Goal: Task Accomplishment & Management: Complete application form

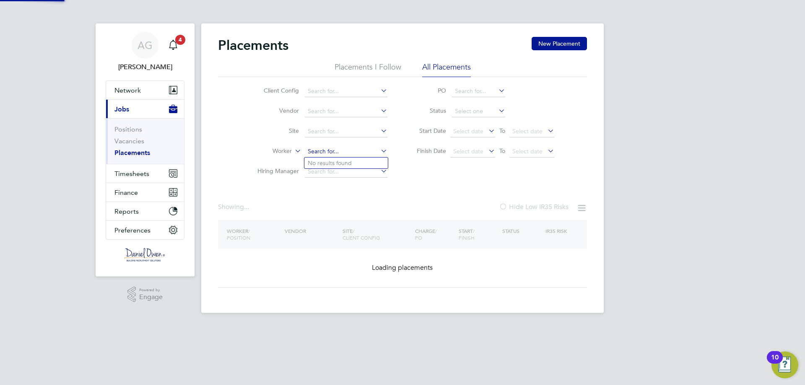
click at [357, 151] on input at bounding box center [346, 152] width 83 height 12
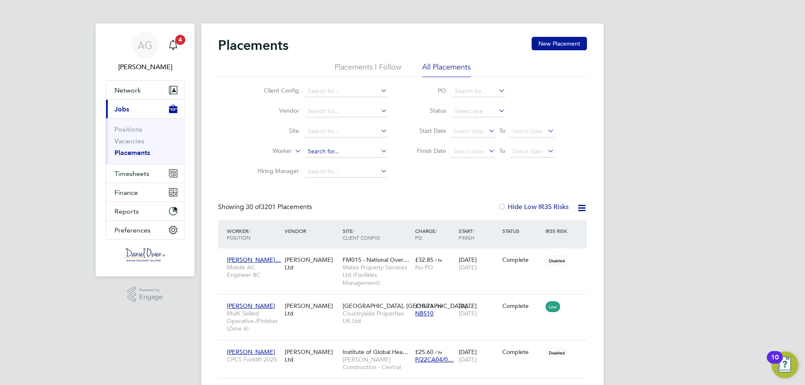
click at [355, 152] on input at bounding box center [346, 152] width 83 height 12
type input "[PERSON_NAME]"
click at [344, 164] on li "[PERSON_NAME]" at bounding box center [345, 163] width 83 height 11
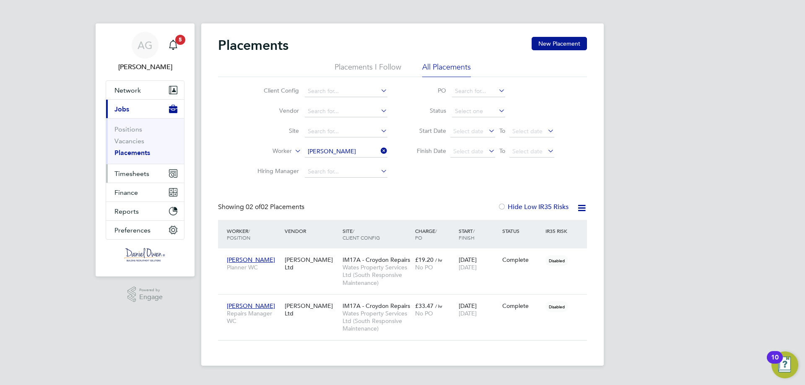
drag, startPoint x: 155, startPoint y: 178, endPoint x: 388, endPoint y: 135, distance: 237.0
click at [154, 177] on button "Timesheets" at bounding box center [145, 173] width 78 height 18
click at [564, 45] on button "New Placement" at bounding box center [558, 43] width 55 height 13
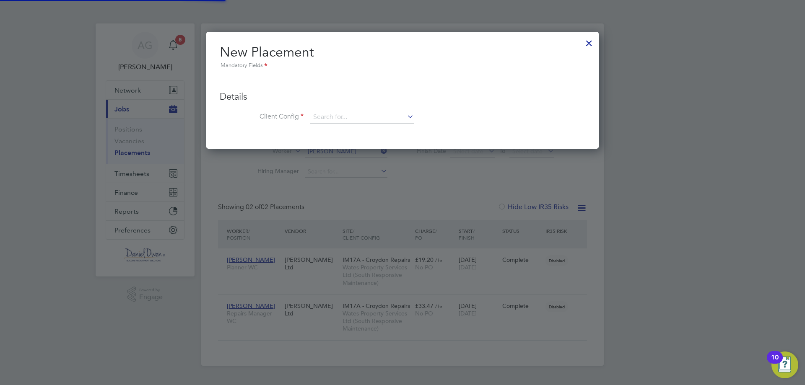
scroll to position [118, 393]
click at [585, 44] on div at bounding box center [588, 41] width 15 height 15
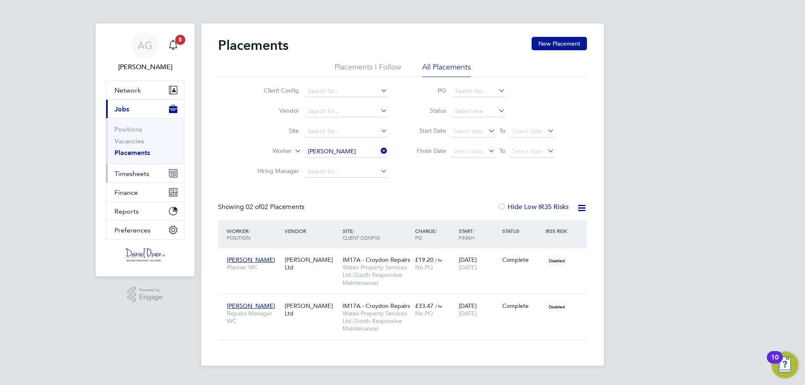
click at [140, 174] on span "Timesheets" at bounding box center [131, 174] width 35 height 8
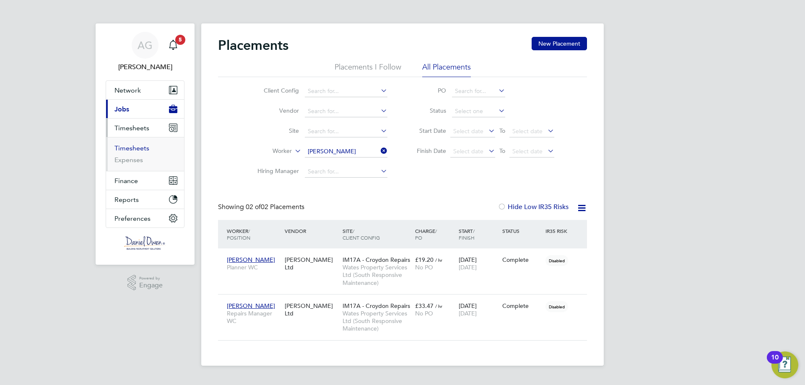
click at [137, 147] on link "Timesheets" at bounding box center [131, 148] width 35 height 8
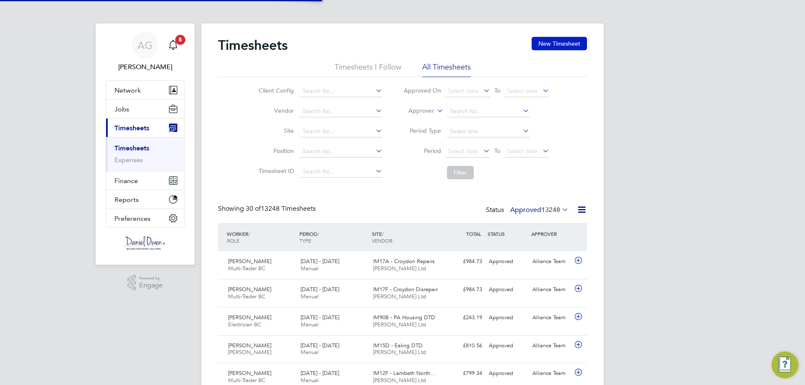
scroll to position [21, 73]
click at [569, 46] on button "New Timesheet" at bounding box center [558, 43] width 55 height 13
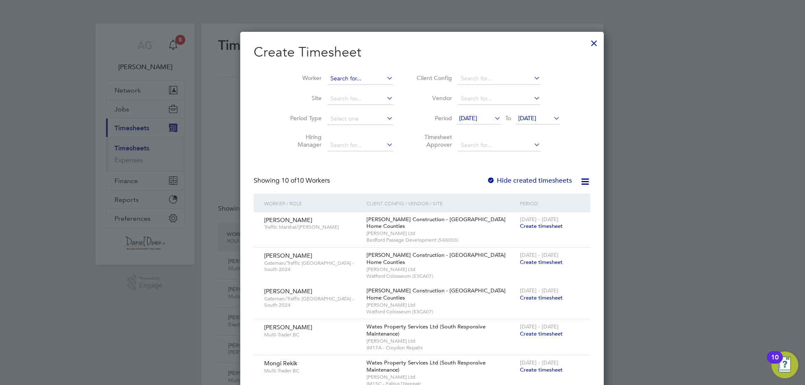
click at [335, 75] on input at bounding box center [360, 79] width 66 height 12
type input "k"
click at [361, 87] on b "Hayler" at bounding box center [370, 89] width 18 height 7
type input "[PERSON_NAME]"
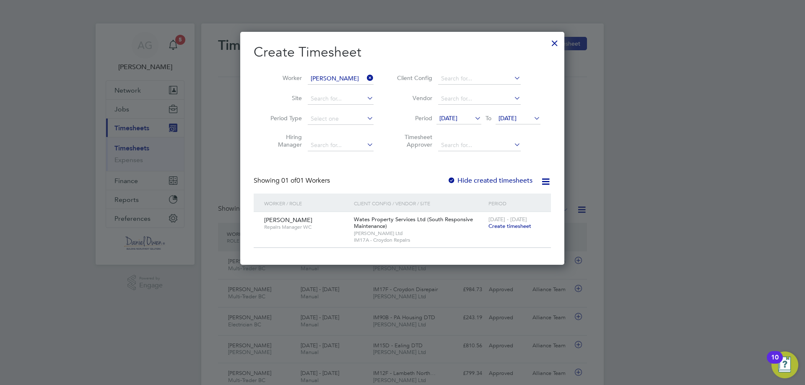
click at [500, 223] on span "Create timesheet" at bounding box center [509, 226] width 43 height 7
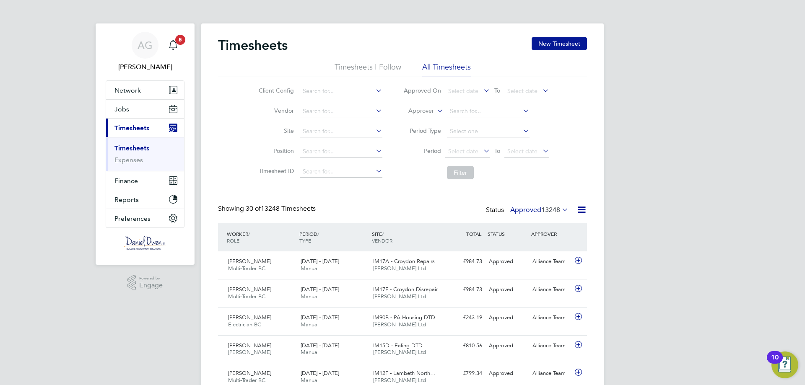
click at [435, 111] on icon at bounding box center [435, 109] width 0 height 8
click at [424, 124] on li "Worker" at bounding box center [412, 120] width 41 height 11
click at [449, 113] on input at bounding box center [488, 112] width 83 height 12
click at [458, 122] on b "[PERSON_NAME]" at bounding box center [473, 122] width 49 height 7
type input "[PERSON_NAME]"
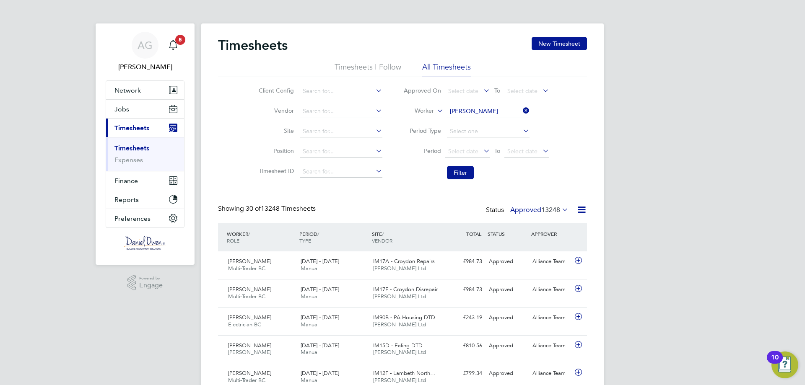
click at [463, 165] on li "Filter" at bounding box center [476, 173] width 167 height 22
click at [461, 173] on button "Filter" at bounding box center [460, 172] width 27 height 13
click at [546, 210] on label "Approved 36" at bounding box center [544, 210] width 47 height 8
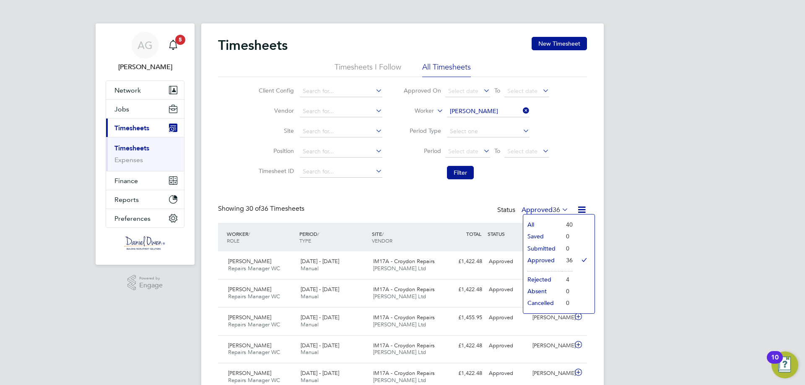
click at [442, 217] on div "Showing 30 of 36 Timesheets Status Approved 36" at bounding box center [402, 214] width 369 height 18
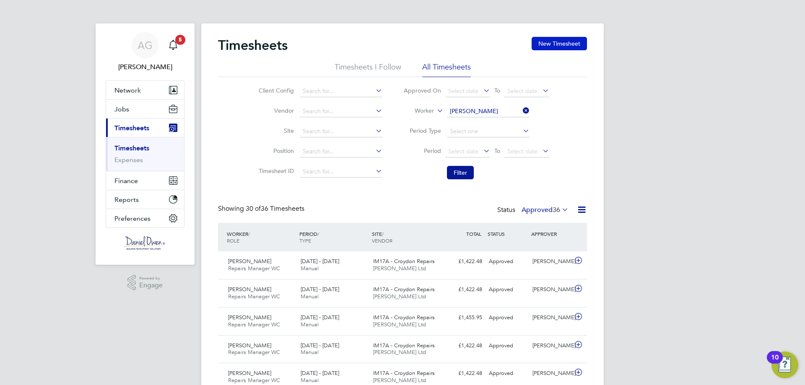
click at [557, 43] on button "New Timesheet" at bounding box center [558, 43] width 55 height 13
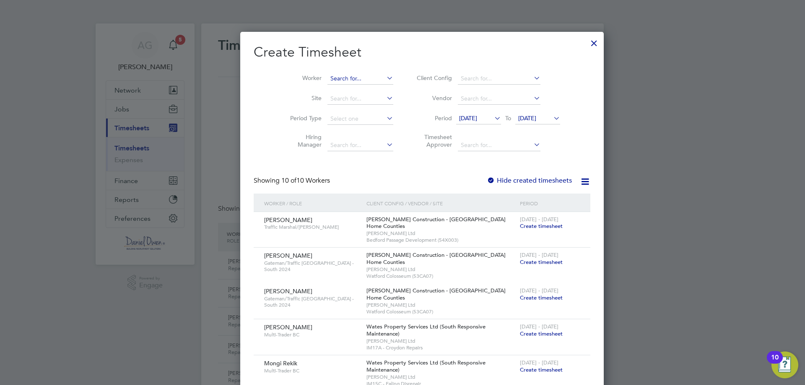
click at [327, 78] on input at bounding box center [360, 79] width 66 height 12
click at [325, 85] on li "[PERSON_NAME]" at bounding box center [344, 89] width 75 height 11
type input "[PERSON_NAME]"
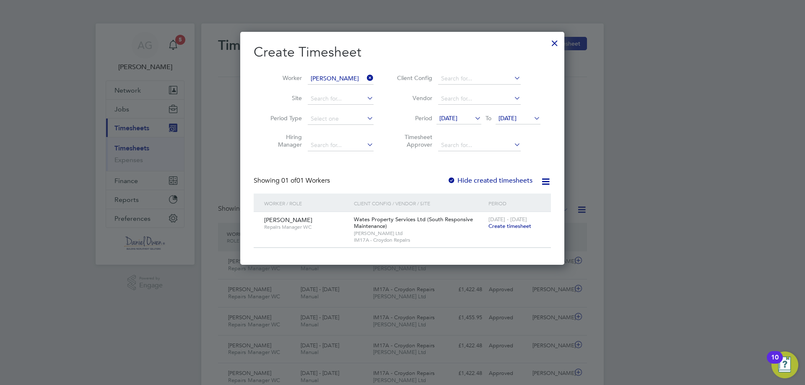
click at [495, 225] on span "Create timesheet" at bounding box center [509, 226] width 43 height 7
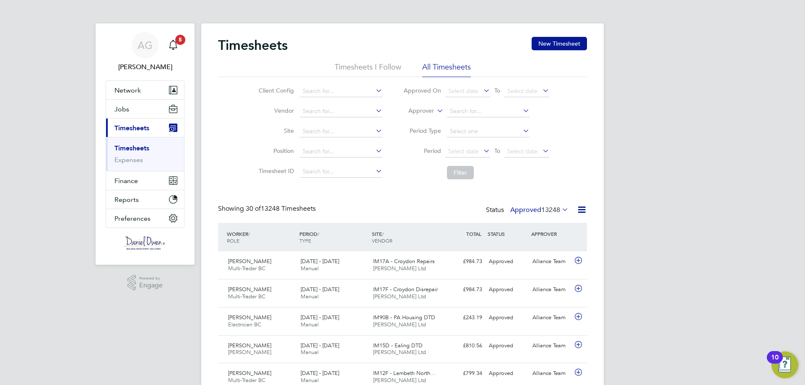
click at [435, 111] on icon at bounding box center [435, 109] width 0 height 8
click at [426, 116] on li "Worker" at bounding box center [412, 120] width 41 height 11
click at [459, 112] on input at bounding box center [488, 112] width 83 height 12
click at [500, 126] on b "Hayler" at bounding box center [509, 122] width 18 height 7
type input "[PERSON_NAME]"
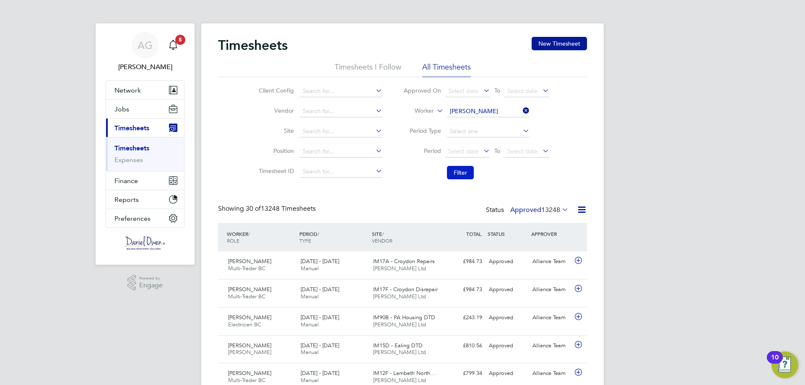
click at [467, 171] on button "Filter" at bounding box center [460, 172] width 27 height 13
click at [564, 41] on button "New Timesheet" at bounding box center [558, 43] width 55 height 13
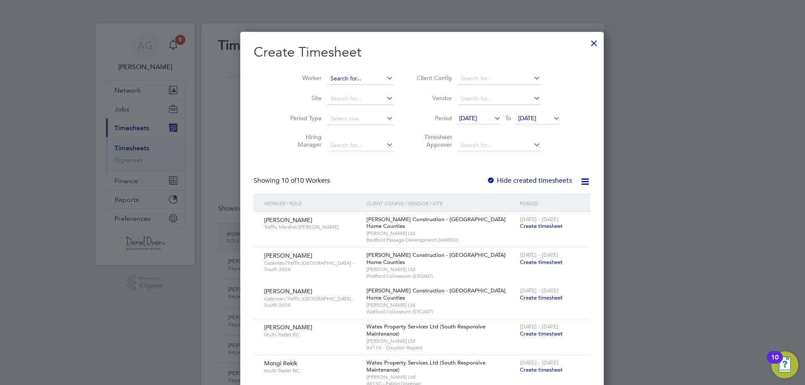
click at [338, 80] on input at bounding box center [360, 79] width 66 height 12
click at [361, 89] on b "Hayle" at bounding box center [369, 89] width 16 height 7
type input "[PERSON_NAME]"
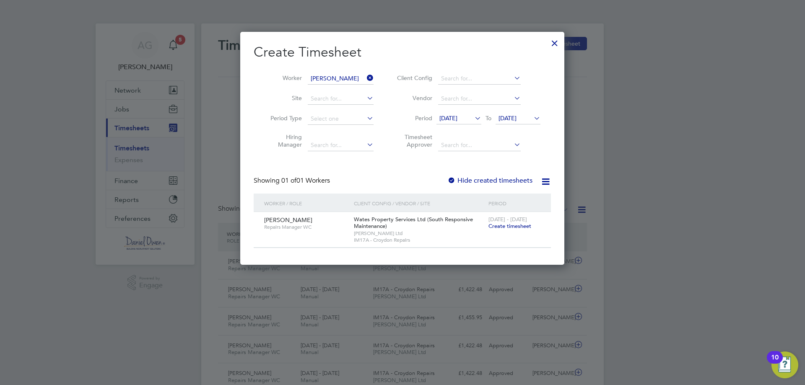
click at [498, 225] on span "Create timesheet" at bounding box center [509, 226] width 43 height 7
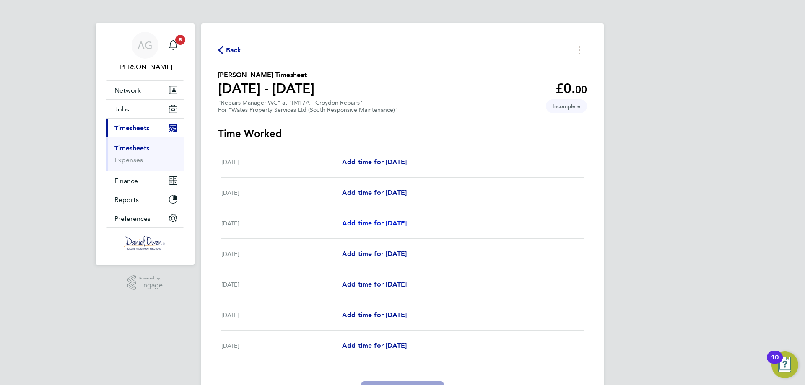
click at [394, 224] on span "Add time for Mon 18 Aug" at bounding box center [374, 223] width 65 height 8
select select "30"
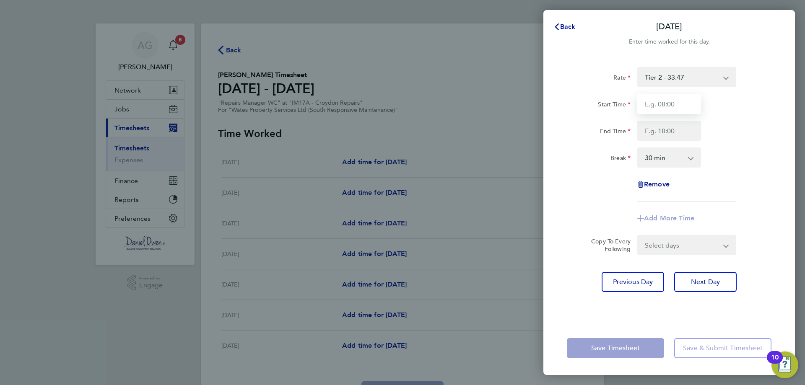
click at [678, 97] on input "Start Time" at bounding box center [669, 104] width 64 height 20
type input "08:00"
drag, startPoint x: 672, startPoint y: 125, endPoint x: 673, endPoint y: 134, distance: 8.4
click at [672, 125] on input "End Time" at bounding box center [669, 131] width 64 height 20
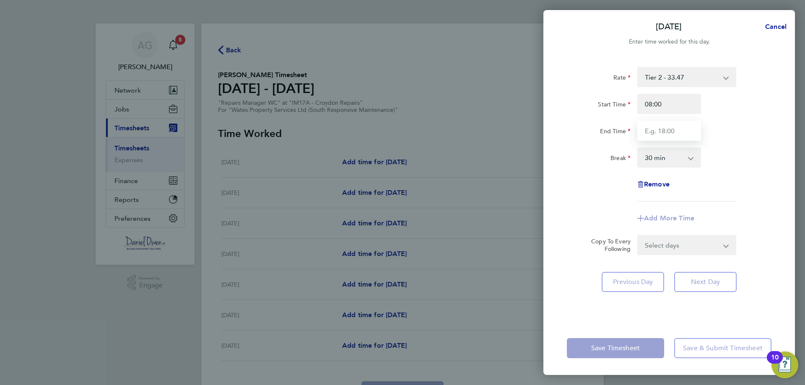
type input "17:00"
click at [680, 251] on select "Select days Day Tuesday Wednesday Thursday Friday" at bounding box center [682, 245] width 88 height 18
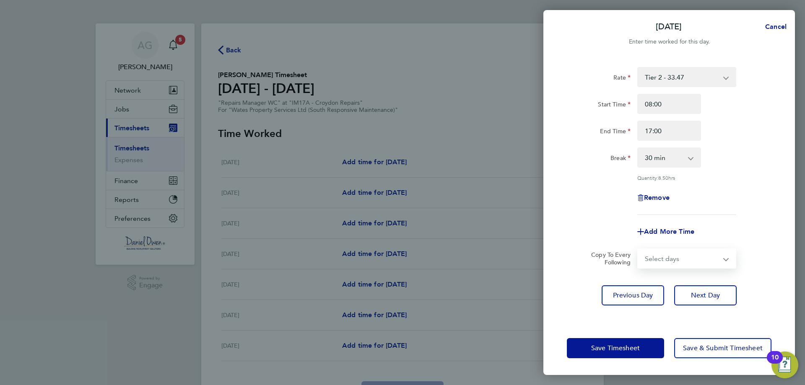
select select "DAY"
click at [638, 249] on select "Select days Day Tuesday Wednesday Thursday Friday" at bounding box center [682, 258] width 88 height 18
select select "2025-08-22"
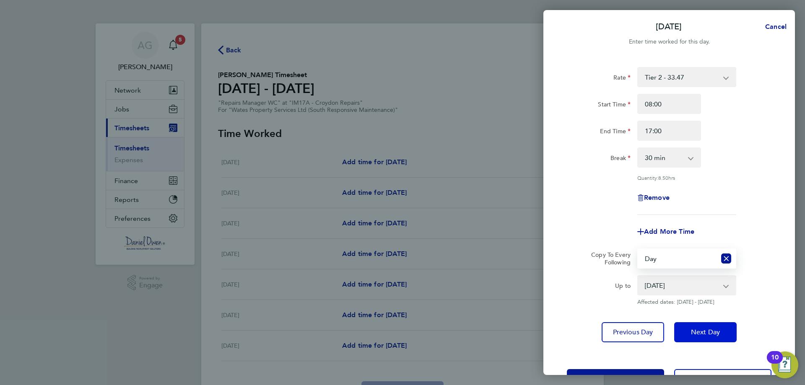
click at [702, 324] on button "Next Day" at bounding box center [705, 332] width 62 height 20
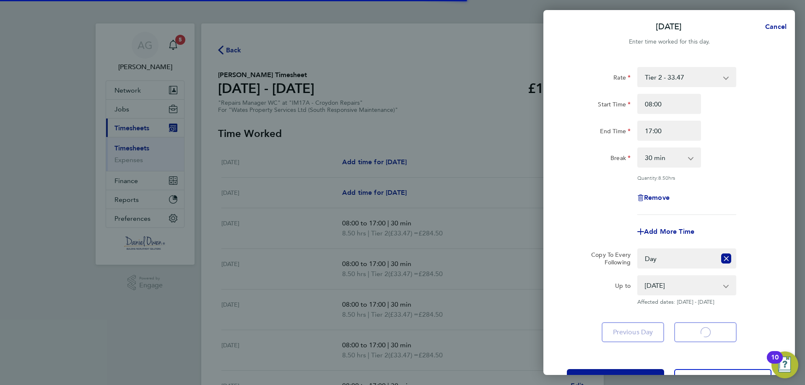
select select "30"
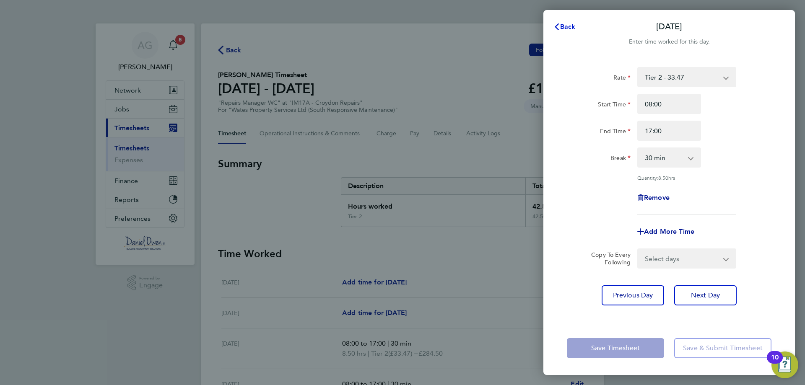
click at [566, 28] on span "Back" at bounding box center [568, 27] width 16 height 8
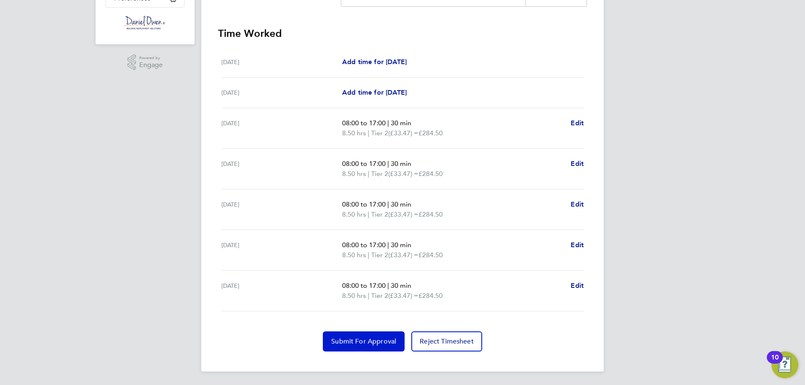
click at [358, 341] on span "Submit For Approval" at bounding box center [363, 341] width 65 height 8
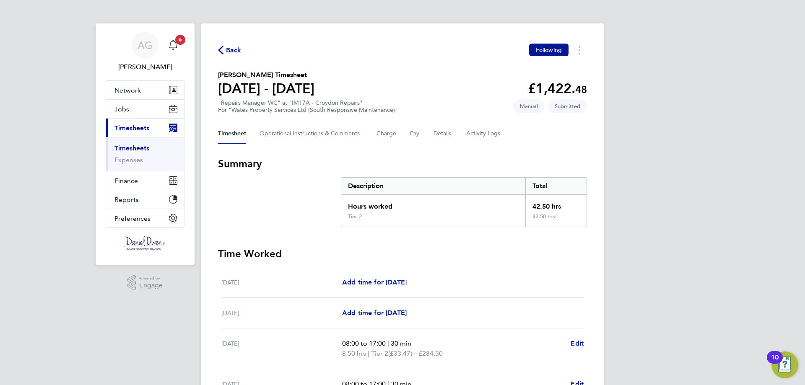
click at [230, 47] on span "Back" at bounding box center [234, 50] width 16 height 10
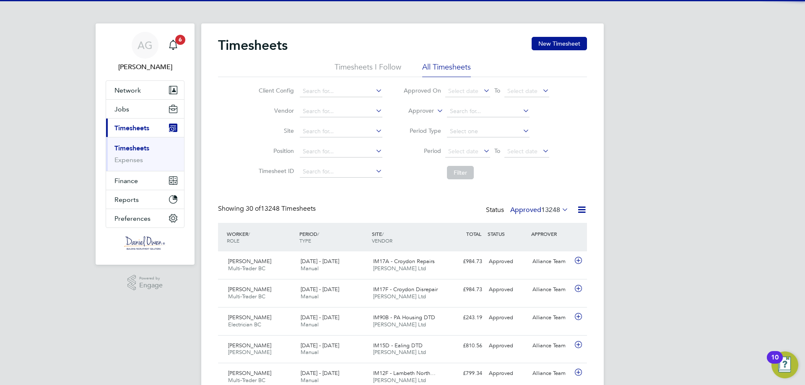
scroll to position [21, 73]
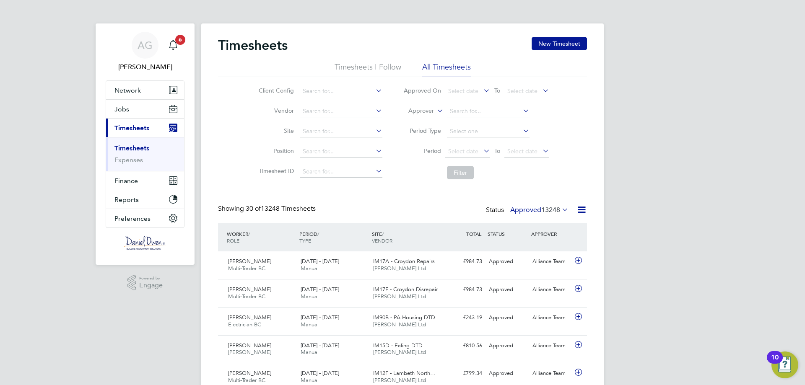
click at [435, 112] on icon at bounding box center [435, 109] width 0 height 8
click at [421, 122] on li "Worker" at bounding box center [412, 120] width 41 height 11
click at [451, 112] on input at bounding box center [488, 112] width 83 height 12
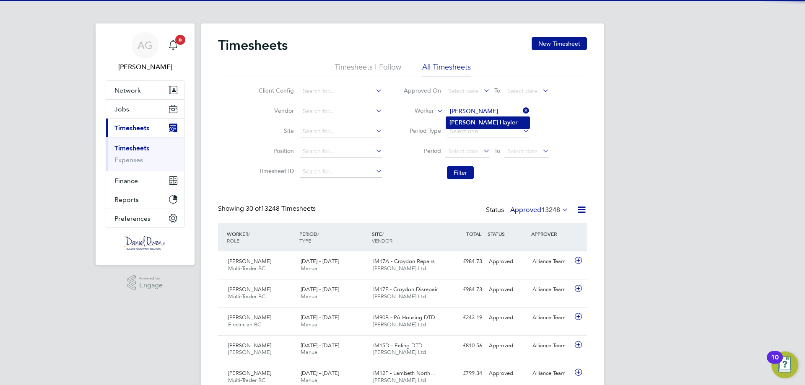
click at [463, 118] on li "[PERSON_NAME]" at bounding box center [487, 122] width 83 height 11
type input "[PERSON_NAME]"
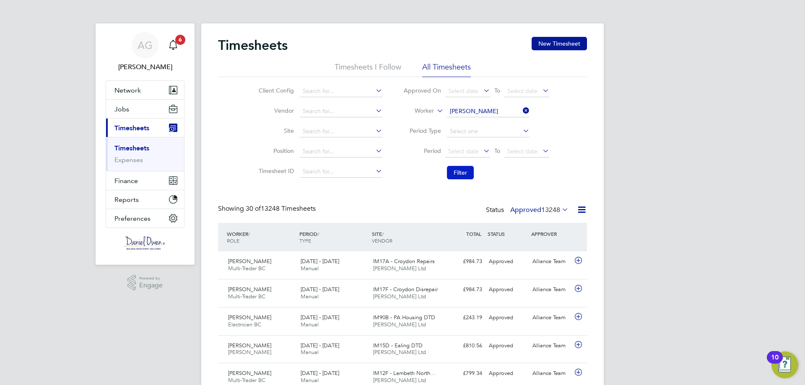
click at [471, 169] on button "Filter" at bounding box center [460, 172] width 27 height 13
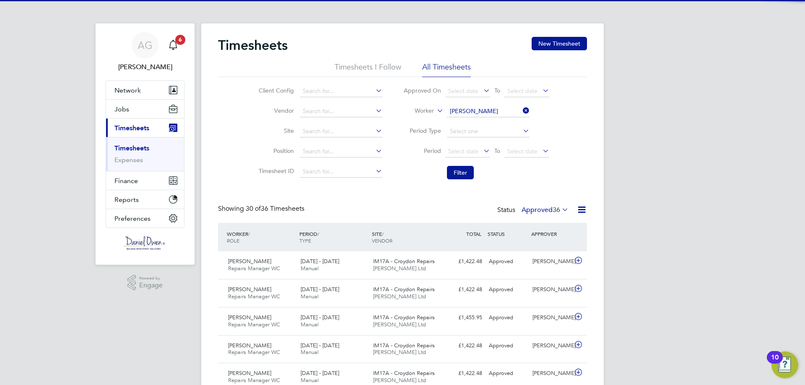
click at [554, 209] on span "36" at bounding box center [556, 210] width 8 height 8
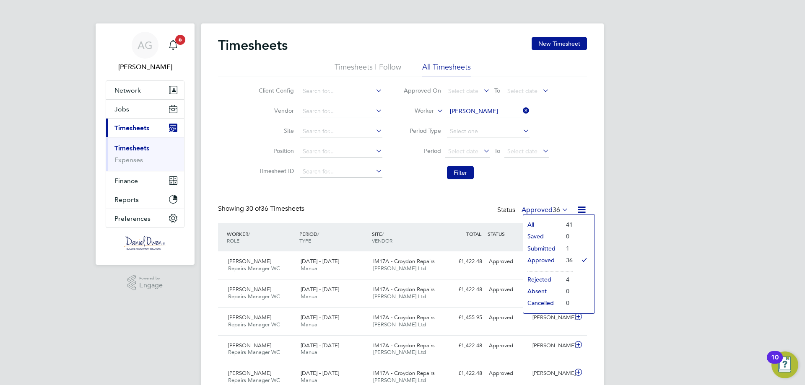
click at [555, 250] on li "Submitted" at bounding box center [542, 249] width 39 height 12
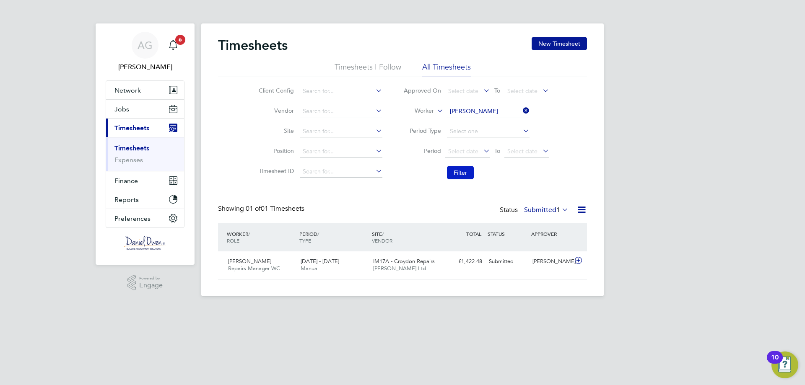
click at [458, 172] on button "Filter" at bounding box center [460, 172] width 27 height 13
click at [466, 173] on button "Filter" at bounding box center [460, 172] width 27 height 13
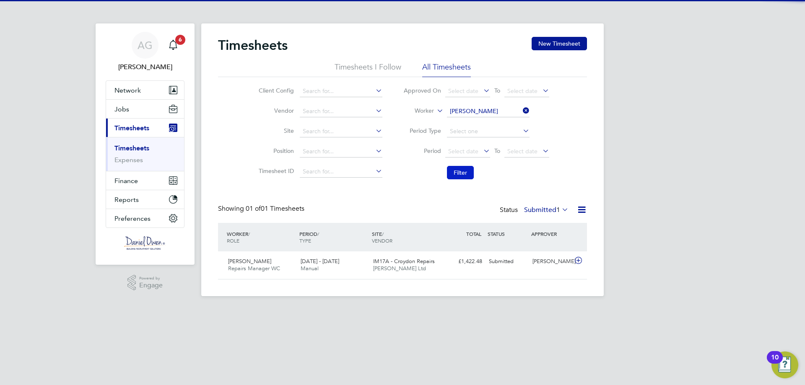
click at [466, 173] on button "Filter" at bounding box center [460, 172] width 27 height 13
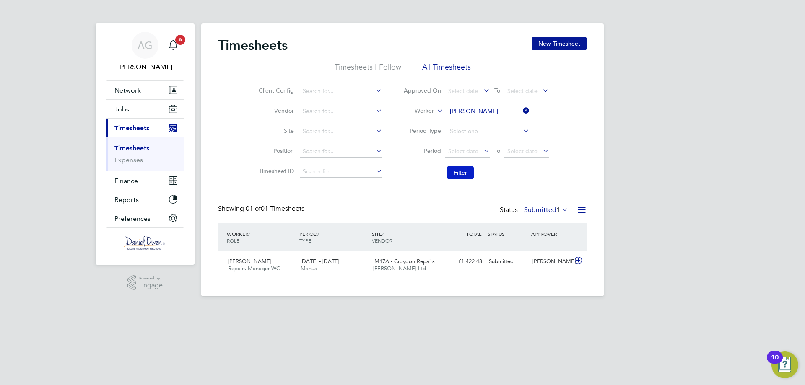
click at [466, 171] on button "Filter" at bounding box center [460, 172] width 27 height 13
